Goal: Navigation & Orientation: Find specific page/section

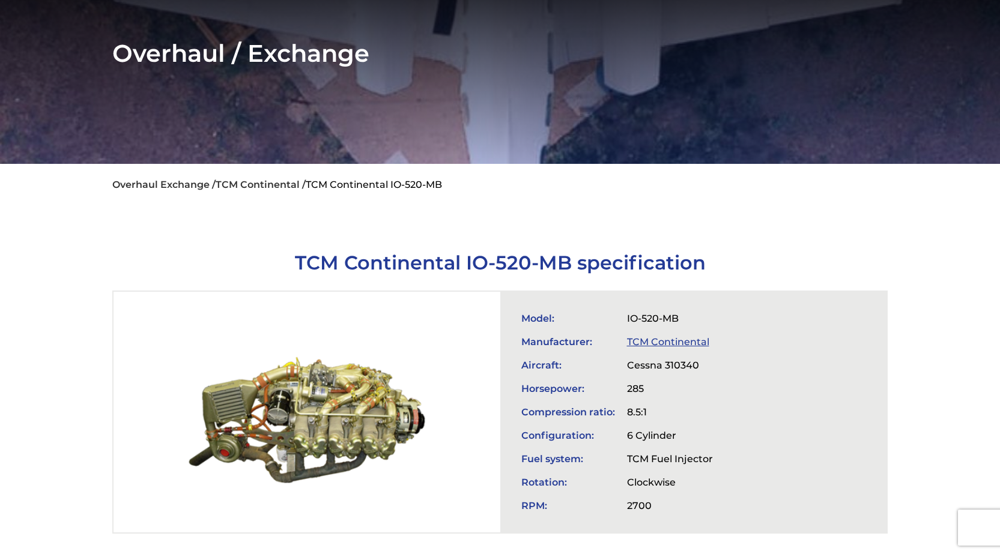
scroll to position [180, 0]
click at [653, 345] on link "TCM Continental" at bounding box center [668, 342] width 82 height 11
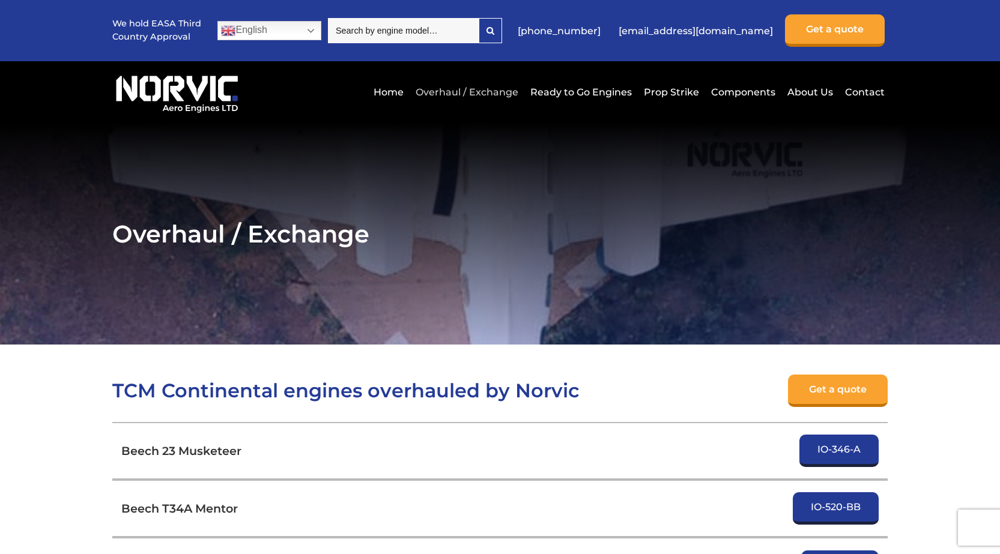
click at [489, 93] on link "Overhaul / Exchange" at bounding box center [467, 91] width 109 height 29
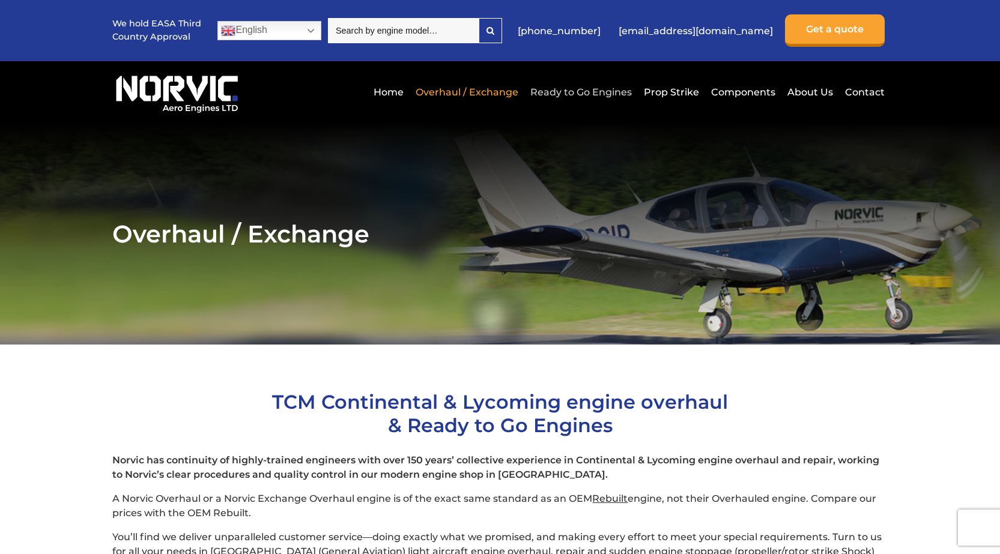
click at [606, 88] on link "Ready to Go Engines" at bounding box center [581, 91] width 108 height 29
